Goal: Entertainment & Leisure: Consume media (video, audio)

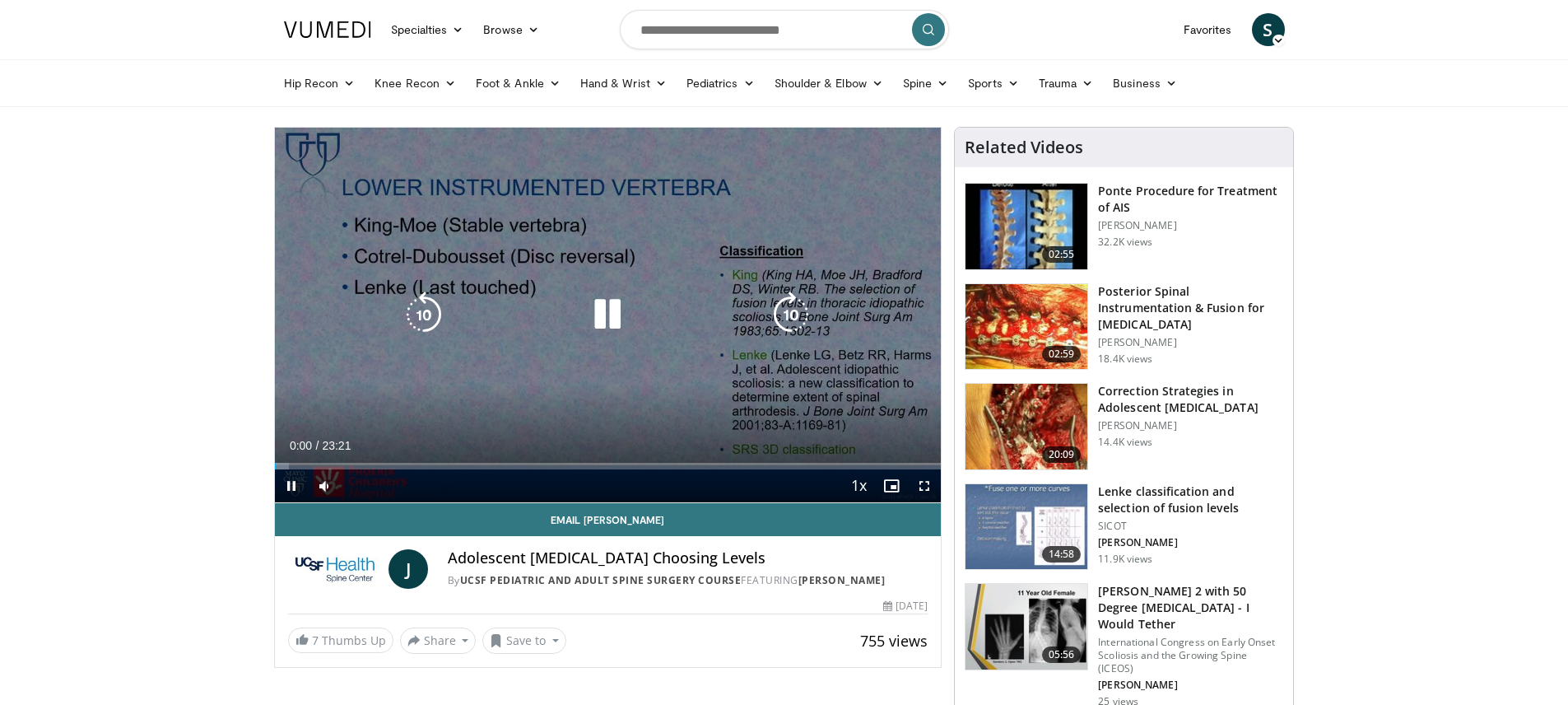
click at [475, 324] on div "Video Player" at bounding box center [607, 314] width 400 height 33
click at [605, 318] on icon "Video Player" at bounding box center [607, 314] width 46 height 46
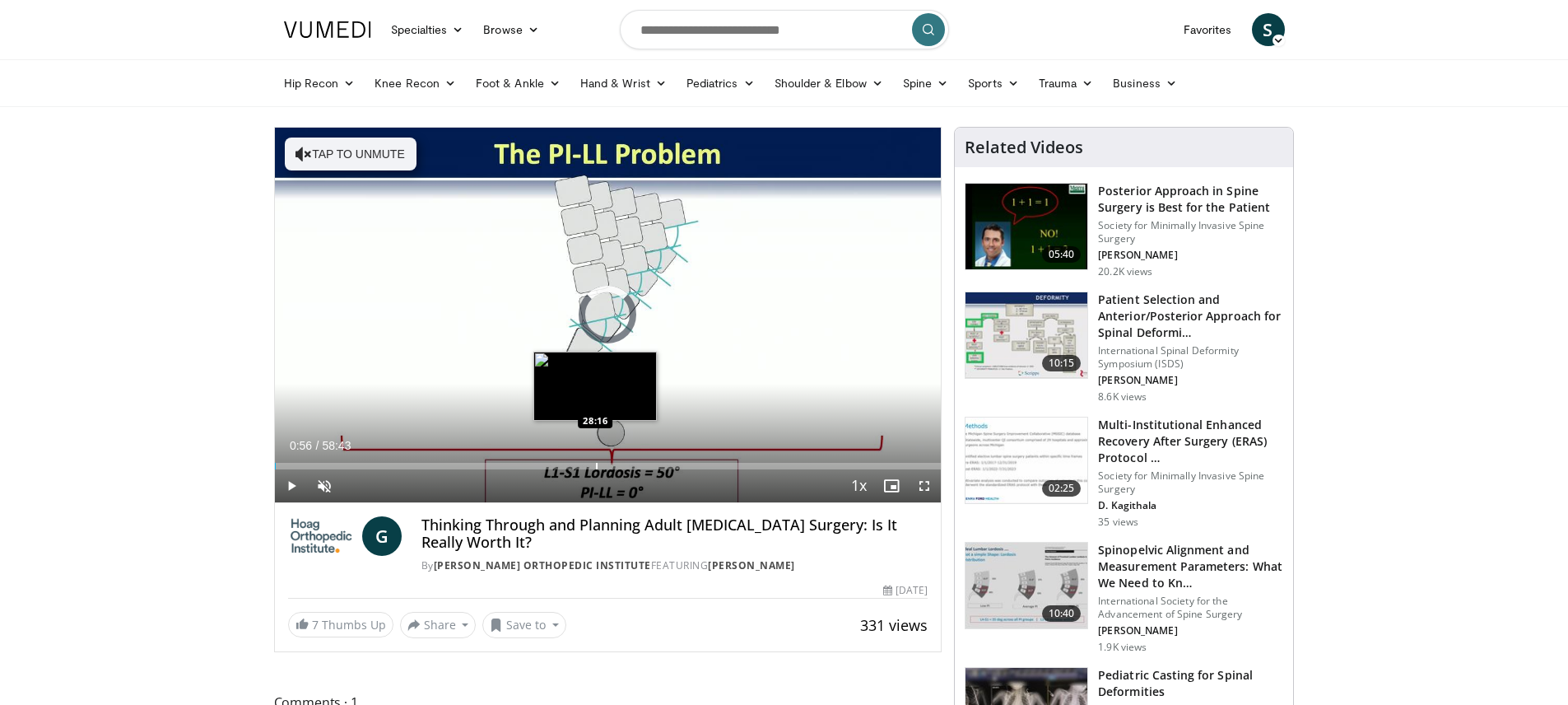
drag, startPoint x: 285, startPoint y: 463, endPoint x: 595, endPoint y: 463, distance: 310.0
click at [596, 463] on div "Progress Bar" at bounding box center [597, 466] width 2 height 6
click at [597, 466] on div "Progress Bar" at bounding box center [598, 466] width 2 height 6
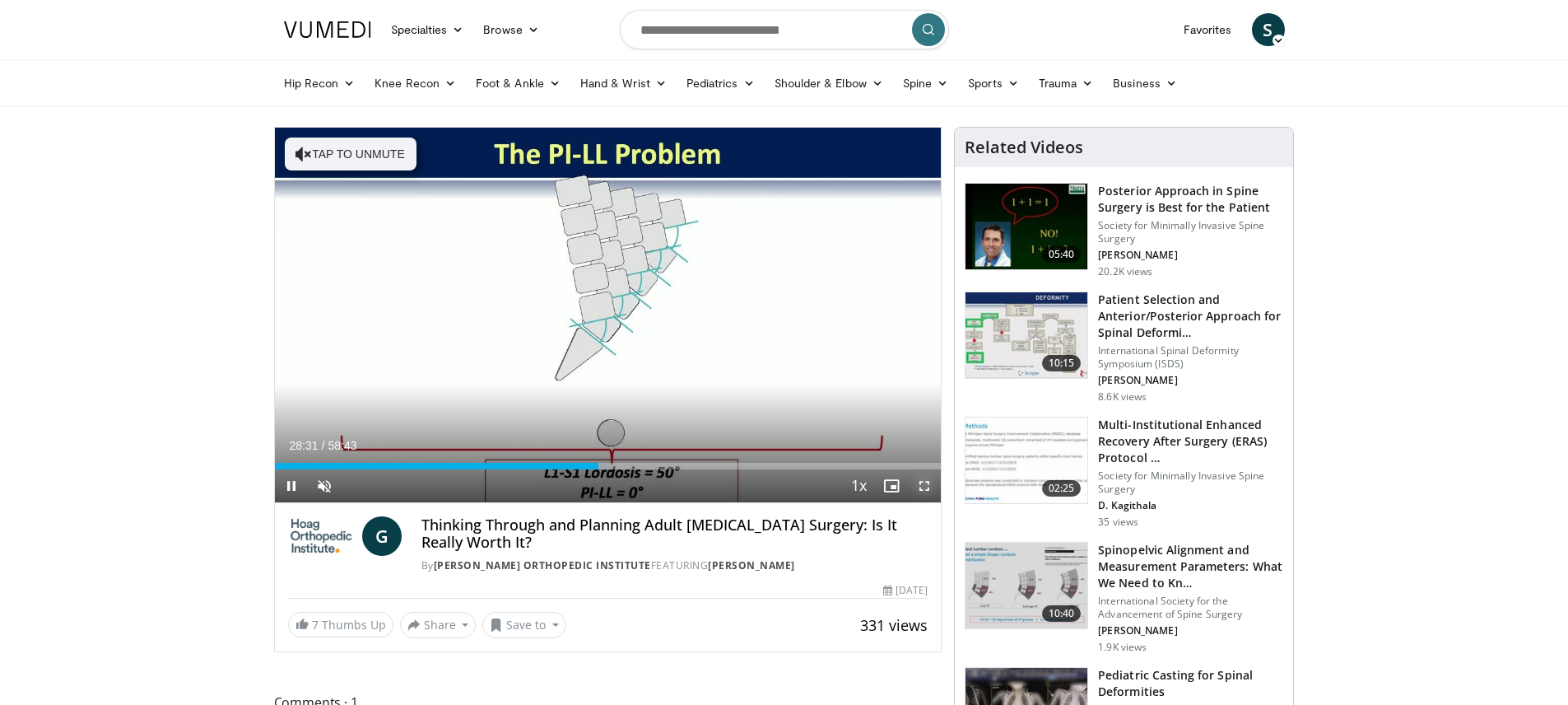
click at [925, 487] on span "Video Player" at bounding box center [924, 486] width 33 height 33
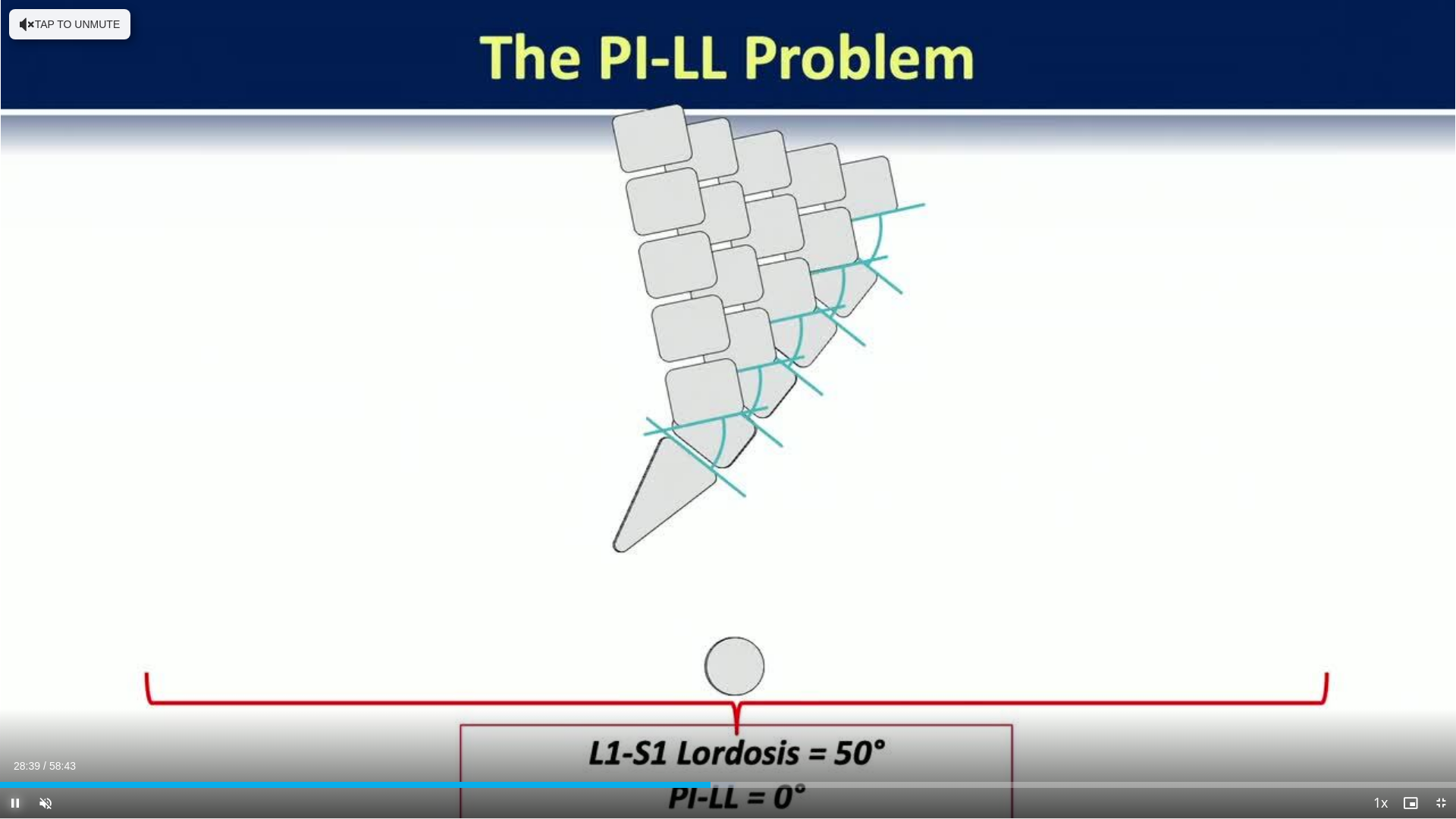
click at [14, 648] on span "Video Player" at bounding box center [15, 803] width 30 height 30
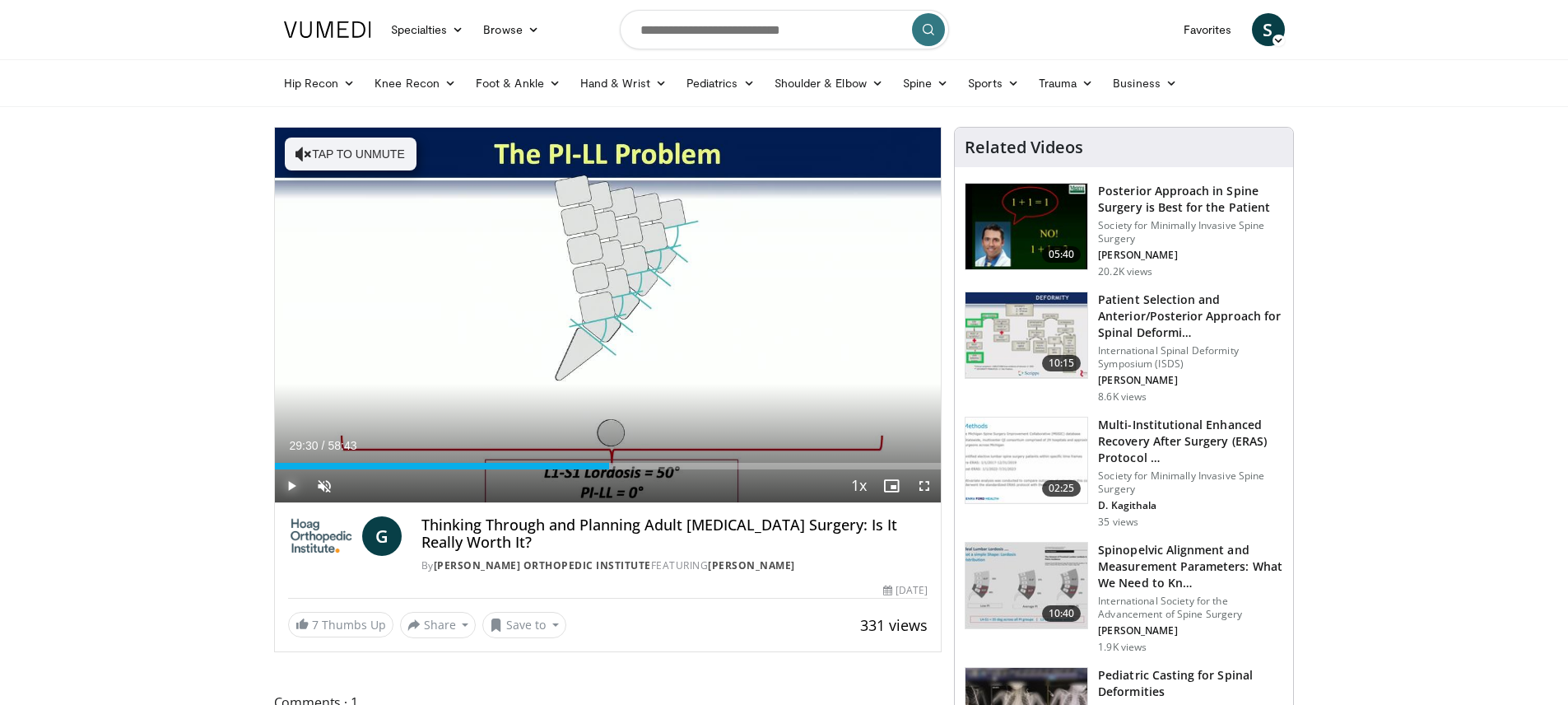
click at [610, 465] on div "Progress Bar" at bounding box center [611, 466] width 2 height 6
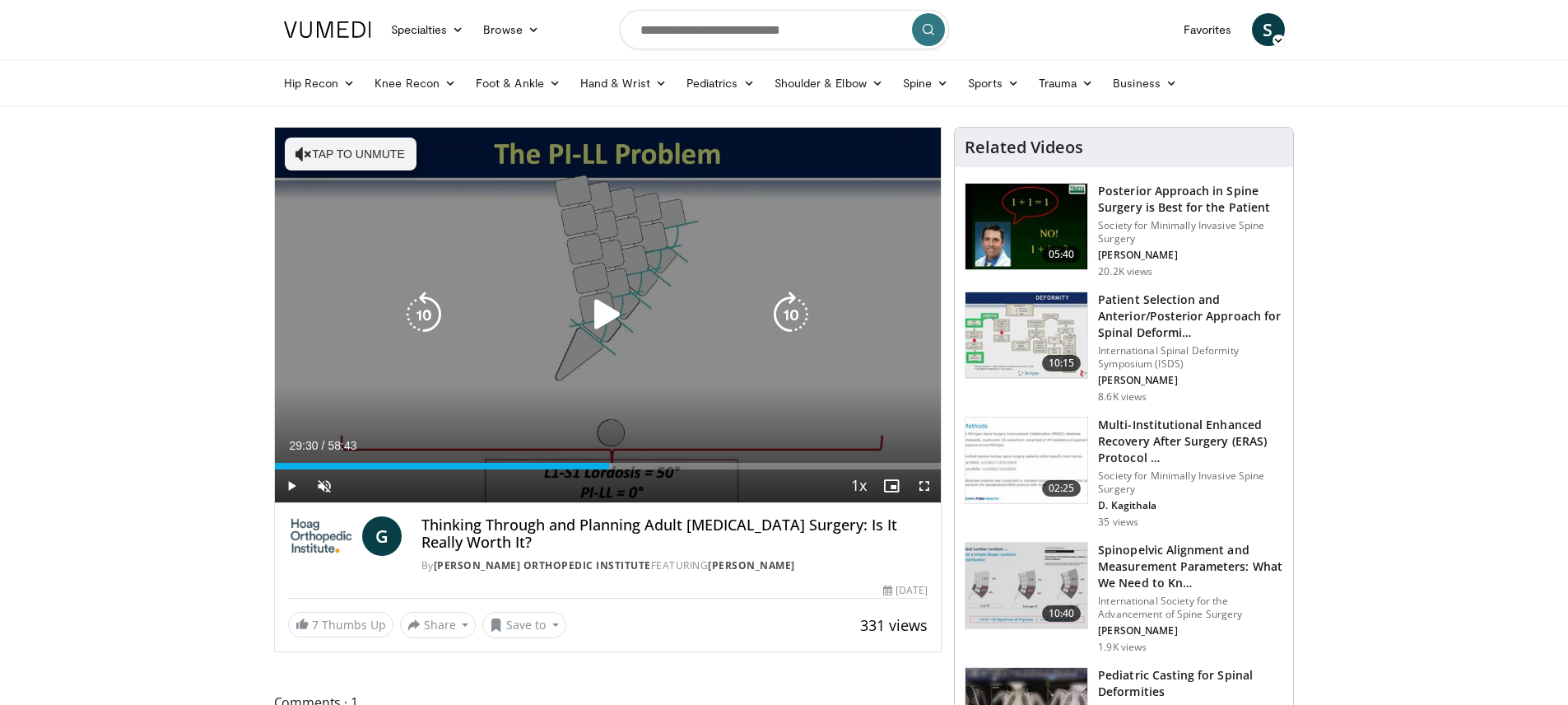
click at [604, 323] on icon "Video Player" at bounding box center [607, 314] width 46 height 46
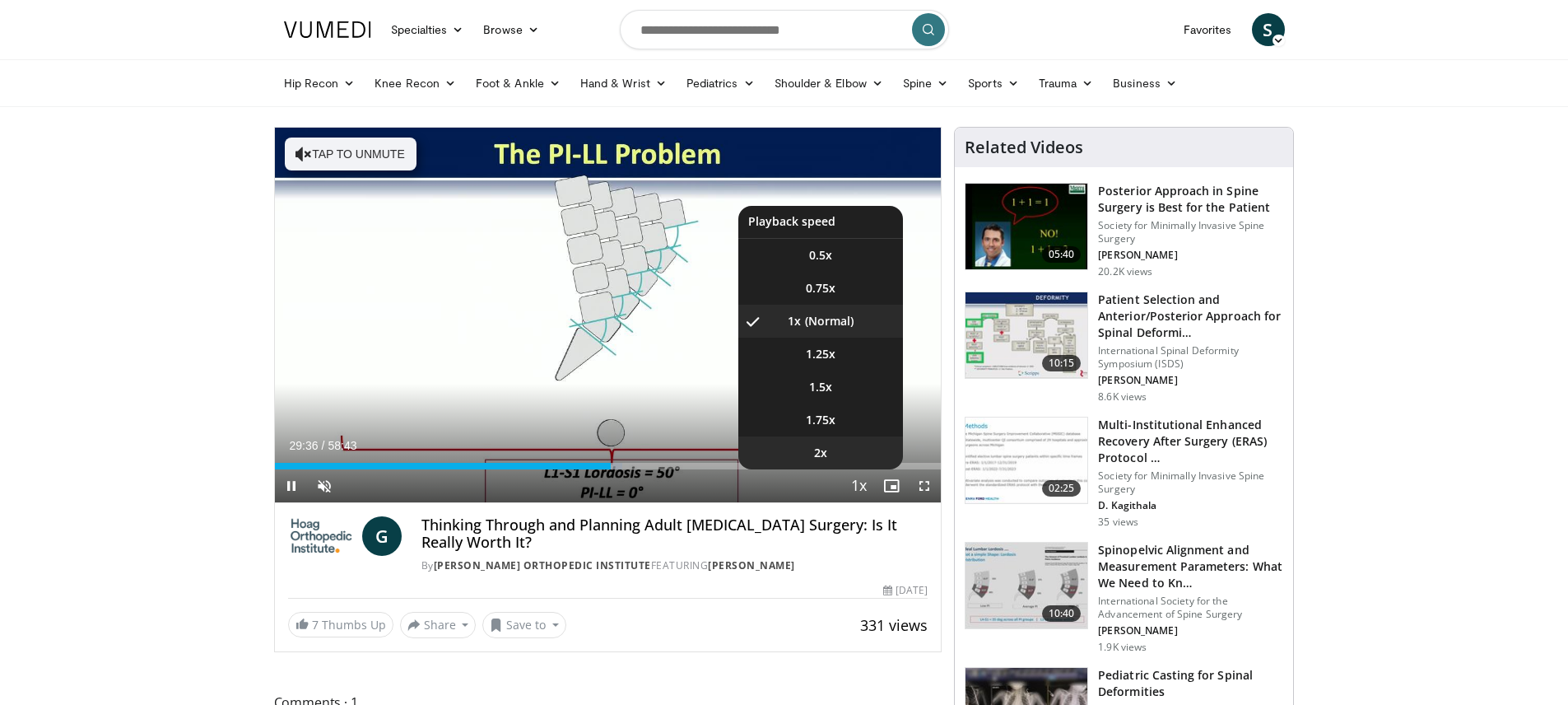
click at [829, 451] on li "2x" at bounding box center [820, 453] width 164 height 33
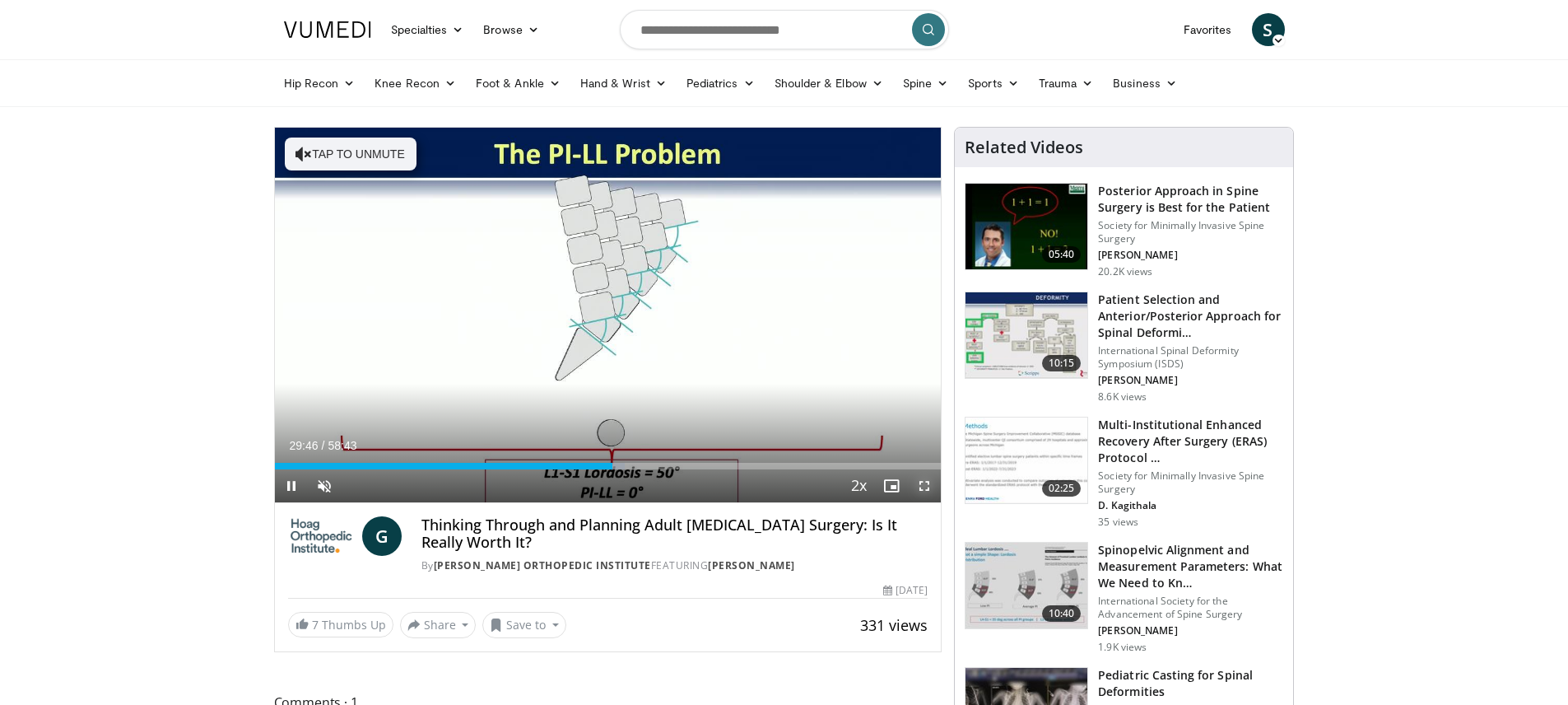
click at [922, 486] on span "Video Player" at bounding box center [924, 486] width 33 height 33
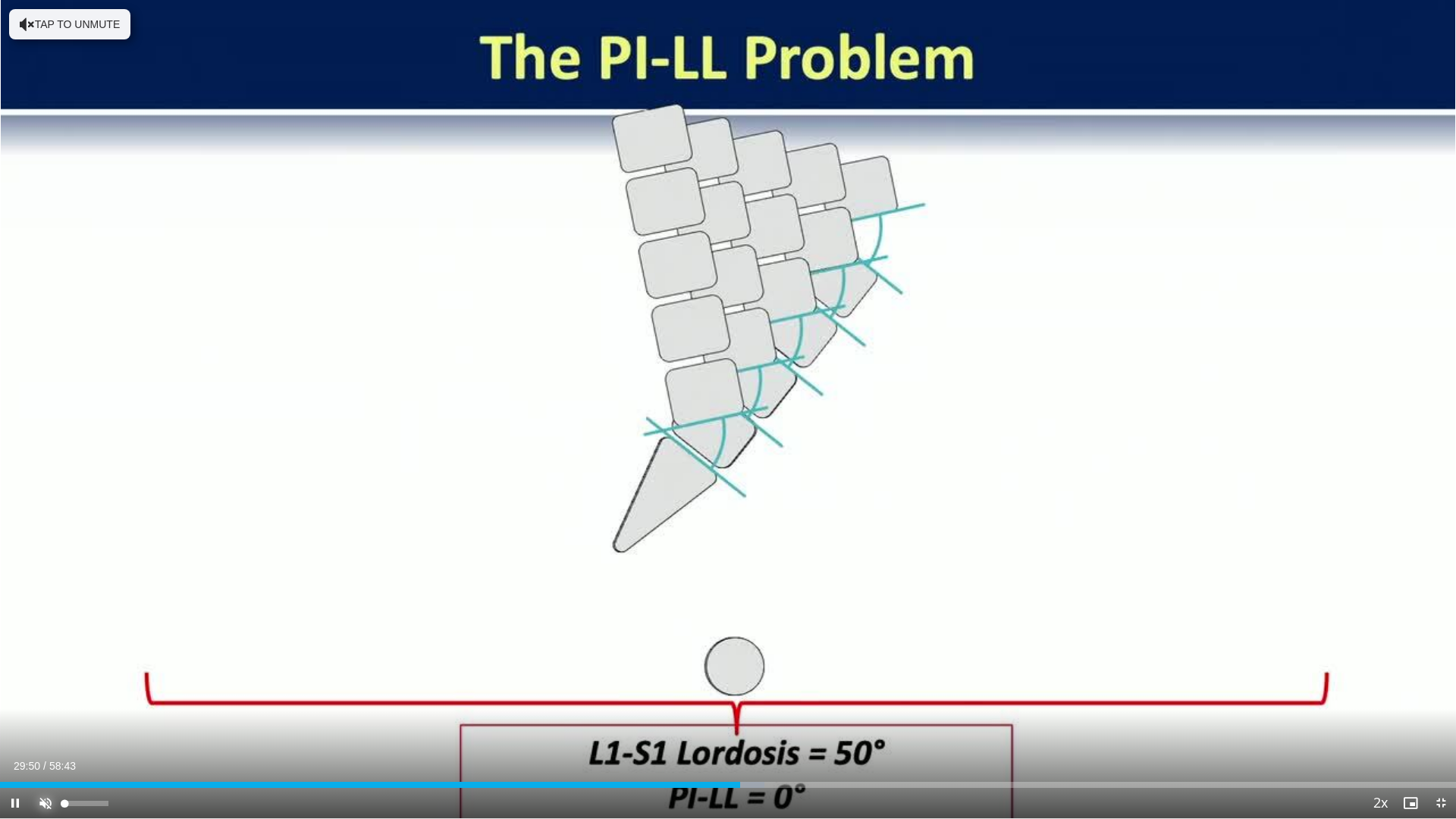
click at [47, 648] on span "Video Player" at bounding box center [46, 803] width 30 height 30
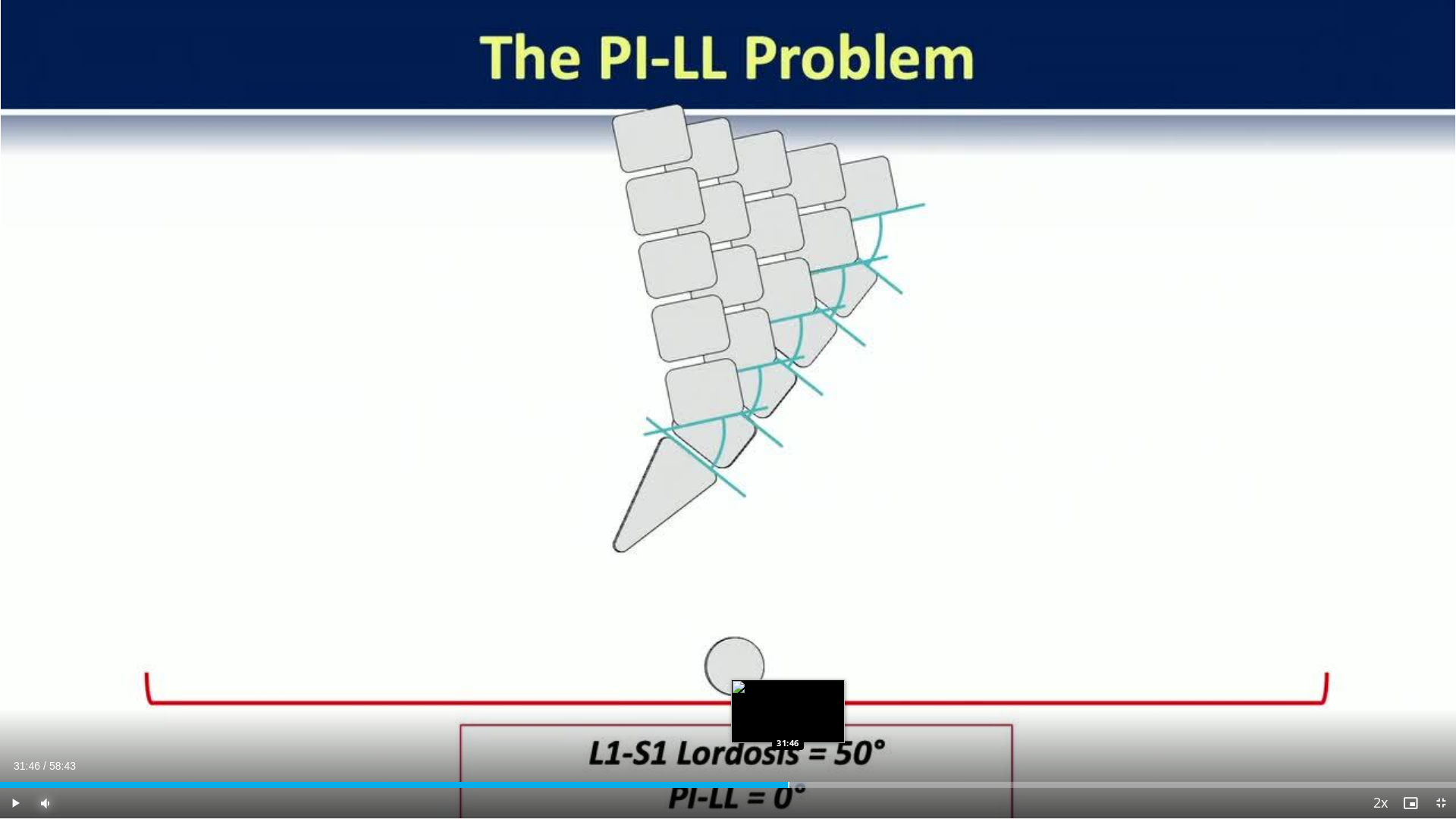
drag, startPoint x: 763, startPoint y: 783, endPoint x: 788, endPoint y: 783, distance: 25.0
click at [788, 648] on div "Progress Bar" at bounding box center [789, 784] width 2 height 6
click at [790, 648] on div "Progress Bar" at bounding box center [791, 784] width 2 height 6
click at [794, 648] on div "Progress Bar" at bounding box center [795, 784] width 2 height 6
click at [799, 648] on div "Progress Bar" at bounding box center [800, 784] width 2 height 6
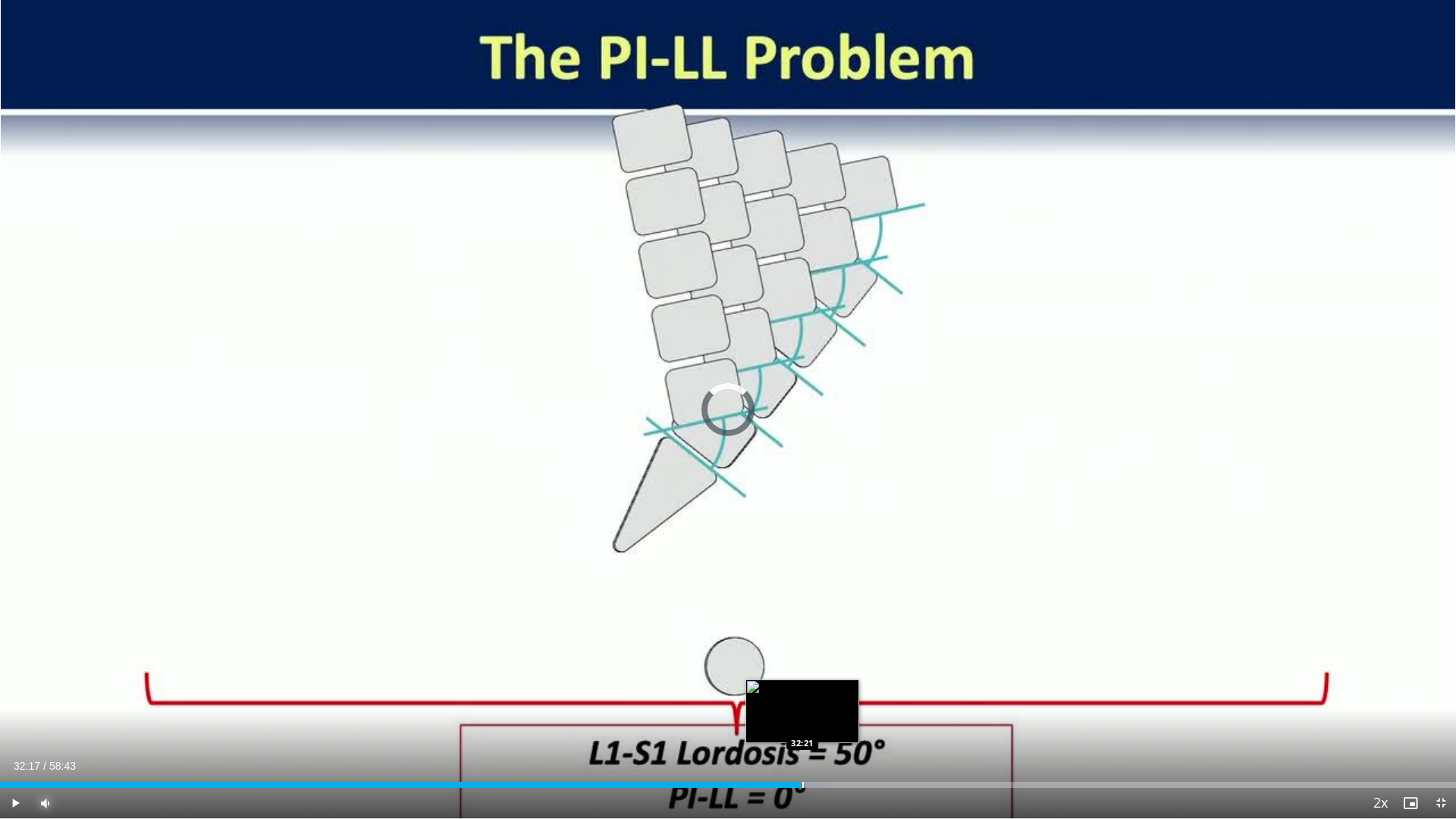
click at [802, 648] on div "Progress Bar" at bounding box center [803, 784] width 2 height 6
click at [810, 648] on div "Progress Bar" at bounding box center [811, 784] width 2 height 6
click at [815, 648] on div "Progress Bar" at bounding box center [816, 784] width 2 height 6
click at [819, 648] on div "Progress Bar" at bounding box center [819, 784] width 2 height 6
click at [823, 648] on div "Progress Bar" at bounding box center [824, 784] width 2 height 6
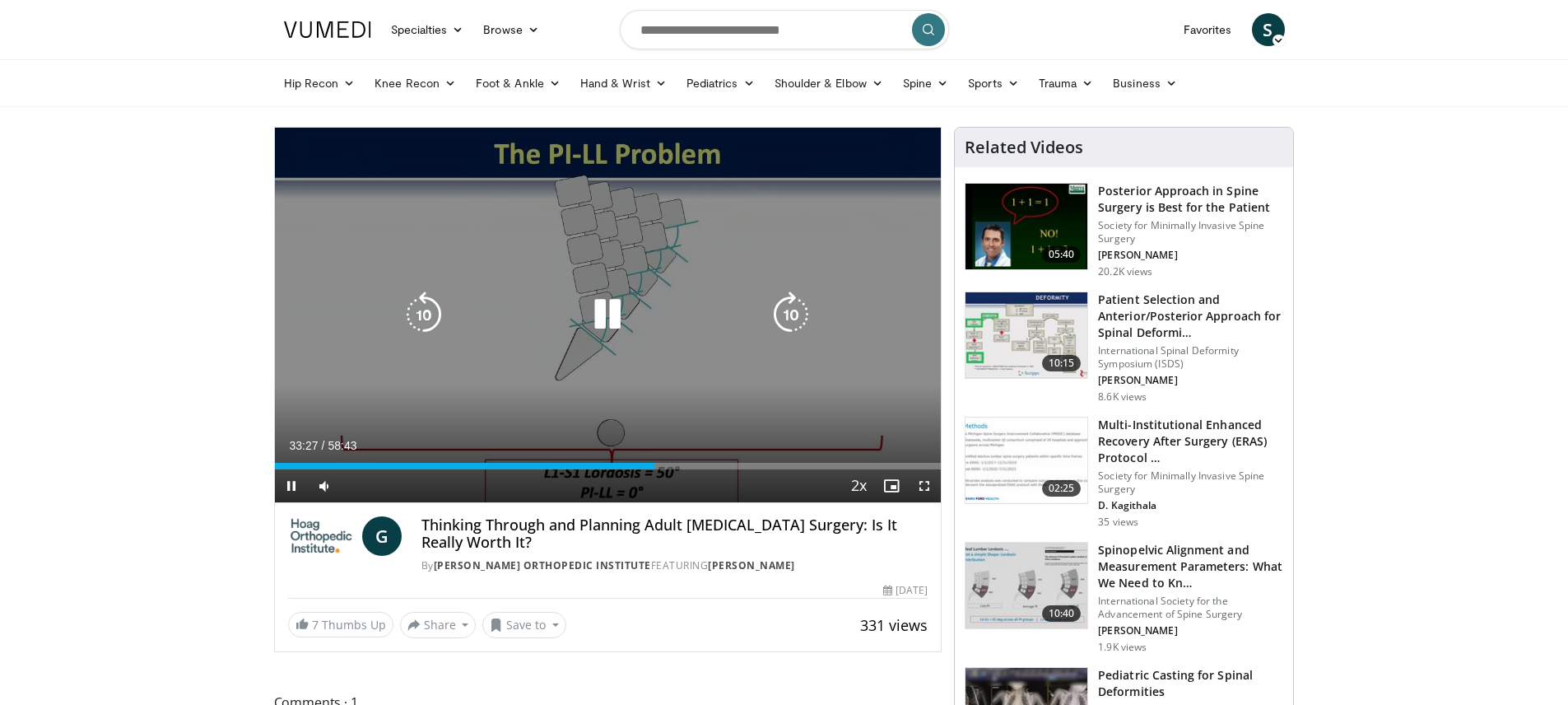
click at [619, 318] on icon "Video Player" at bounding box center [607, 314] width 46 height 46
